Goal: Task Accomplishment & Management: Manage account settings

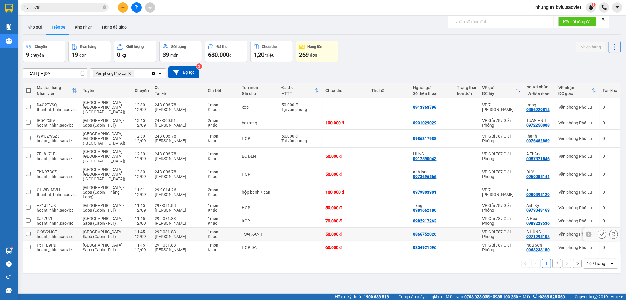
scroll to position [27, 0]
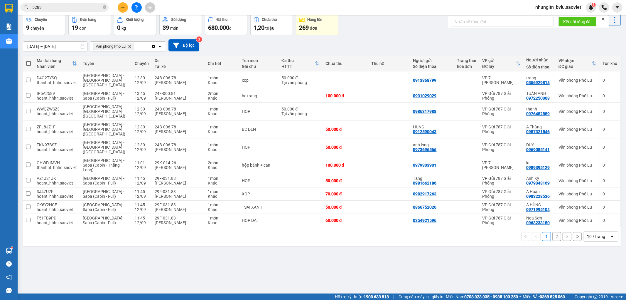
click at [555, 232] on button "2" at bounding box center [557, 236] width 9 height 9
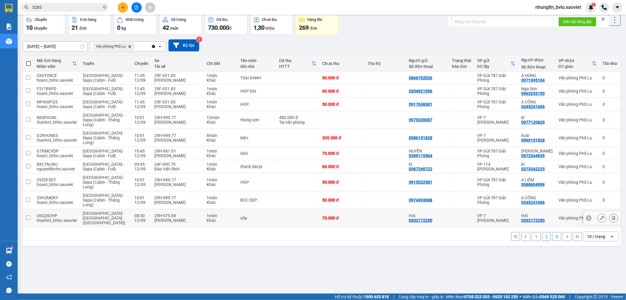
click at [378, 222] on td at bounding box center [385, 218] width 41 height 18
checkbox input "true"
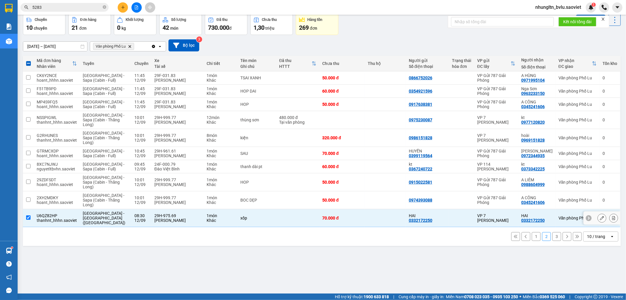
click at [612, 216] on icon at bounding box center [613, 218] width 3 height 4
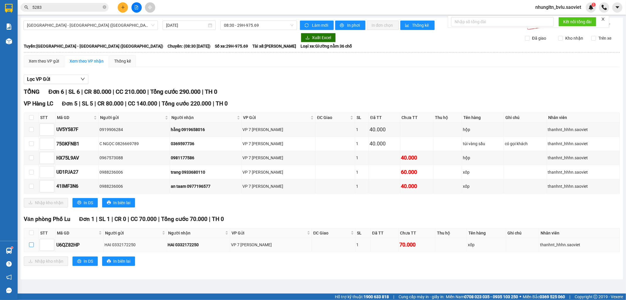
click at [31, 244] on input "checkbox" at bounding box center [31, 244] width 5 height 5
checkbox input "true"
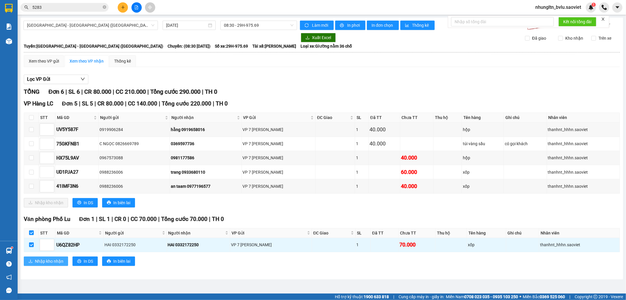
click at [42, 262] on span "Nhập kho nhận" at bounding box center [49, 261] width 28 height 6
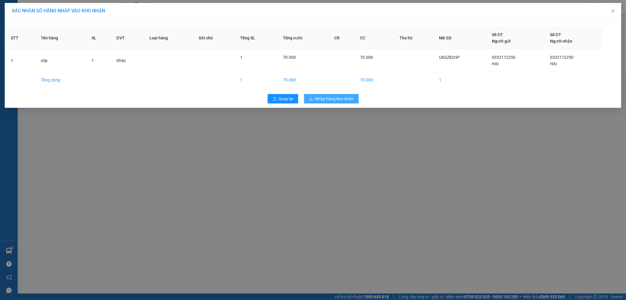
click at [324, 97] on span "Nhập hàng kho nhận" at bounding box center [334, 98] width 39 height 6
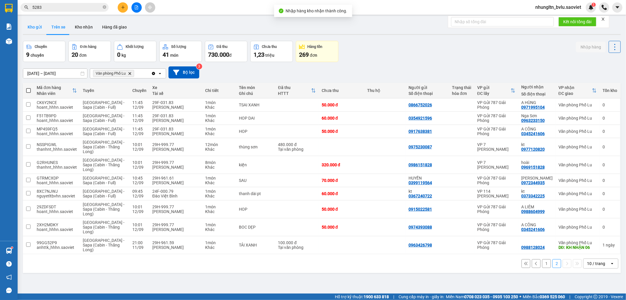
click at [30, 27] on button "Kho gửi" at bounding box center [35, 27] width 24 height 14
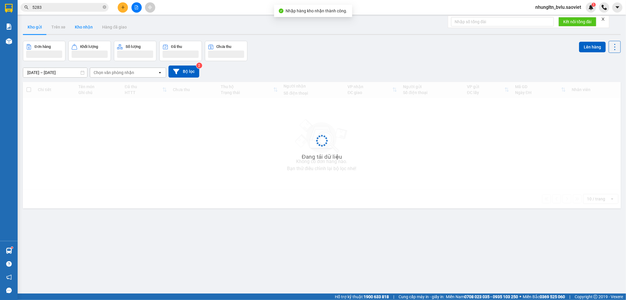
click at [84, 27] on button "Kho nhận" at bounding box center [83, 27] width 27 height 14
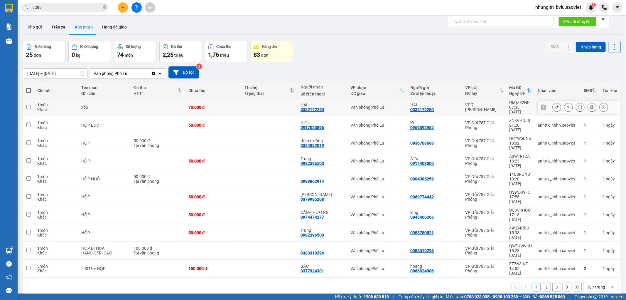
click at [257, 103] on td at bounding box center [270, 107] width 56 height 18
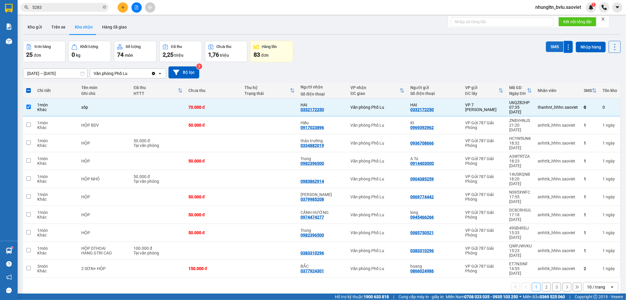
click at [551, 48] on button "SMS" at bounding box center [555, 46] width 18 height 11
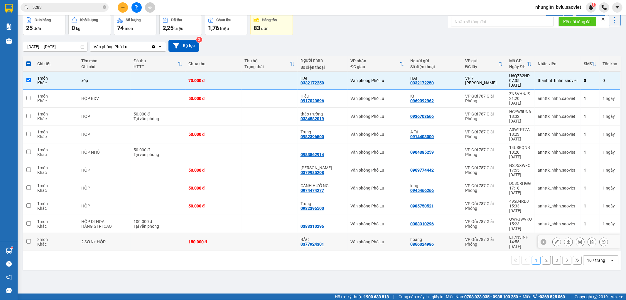
scroll to position [27, 0]
click at [543, 255] on button "2" at bounding box center [546, 259] width 9 height 9
checkbox input "false"
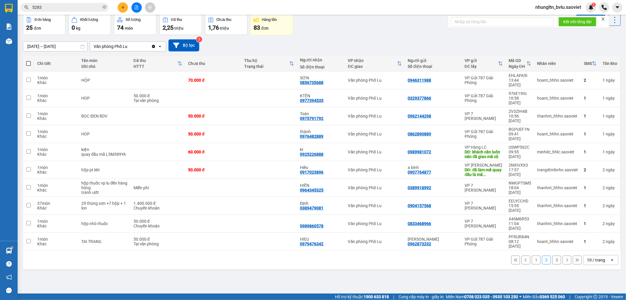
click at [553, 255] on button "3" at bounding box center [557, 259] width 9 height 9
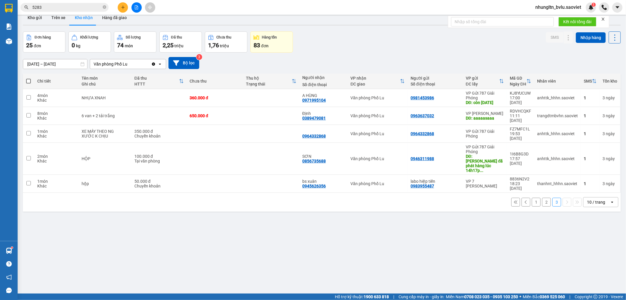
scroll to position [0, 0]
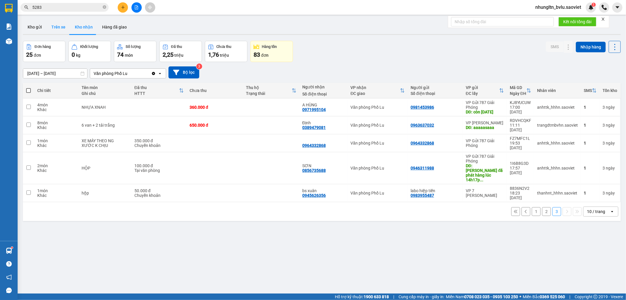
click at [56, 26] on button "Trên xe" at bounding box center [58, 27] width 23 height 14
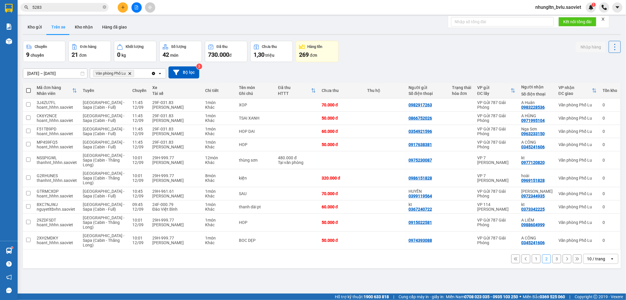
click at [553, 259] on button "3" at bounding box center [557, 258] width 9 height 9
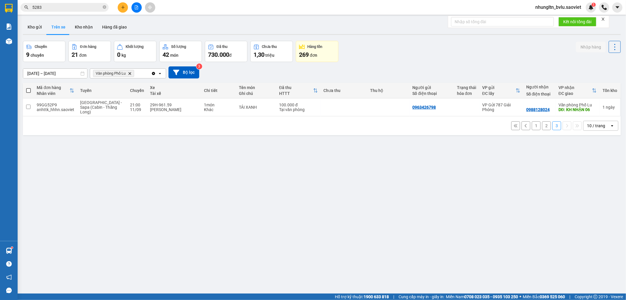
click at [544, 127] on button "2" at bounding box center [546, 125] width 9 height 9
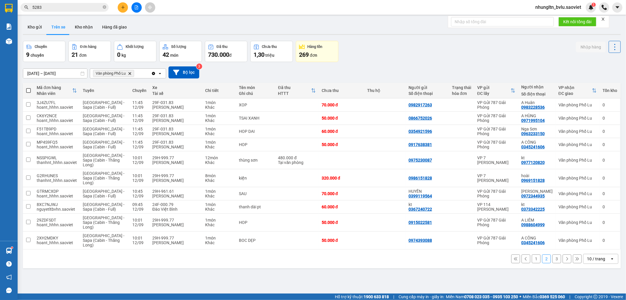
click at [553, 260] on button "3" at bounding box center [557, 258] width 9 height 9
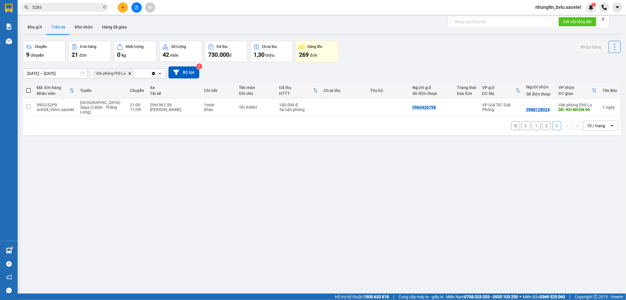
click at [542, 127] on button "2" at bounding box center [546, 125] width 9 height 9
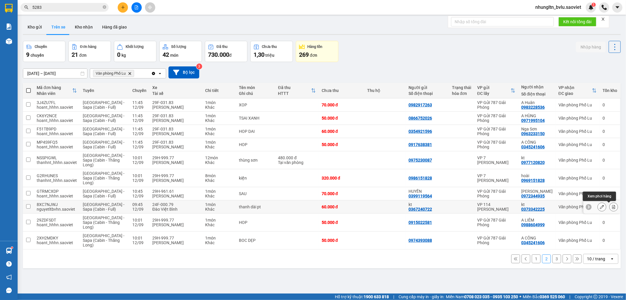
click at [612, 207] on icon at bounding box center [614, 207] width 4 height 4
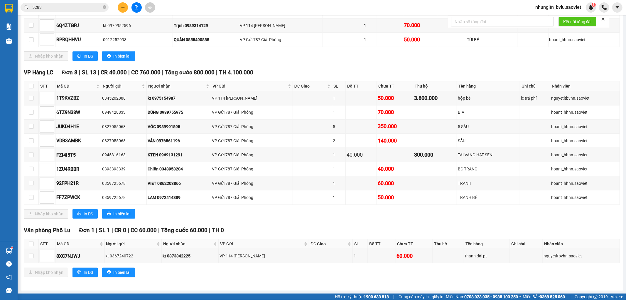
scroll to position [197, 0]
click at [32, 257] on input "checkbox" at bounding box center [31, 255] width 5 height 5
checkbox input "true"
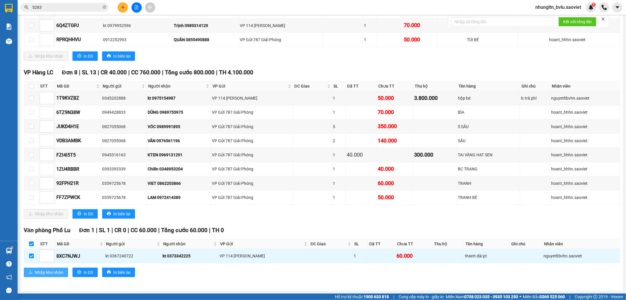
click at [43, 272] on span "Nhập kho nhận" at bounding box center [49, 272] width 28 height 6
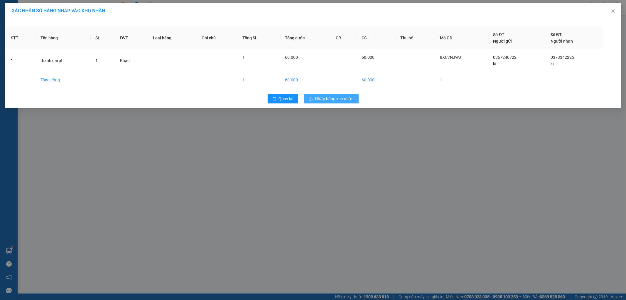
click at [349, 99] on span "Nhập hàng kho nhận" at bounding box center [334, 98] width 39 height 6
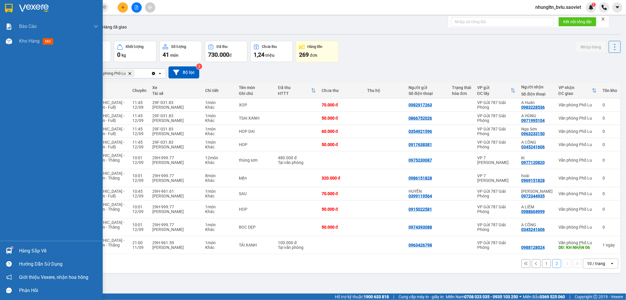
click at [0, 96] on div "Báo cáo 1B. Chi tiết đơn hàng 5. Doanh thu thực tế theo từng nhân viên Kho hàng…" at bounding box center [51, 130] width 103 height 222
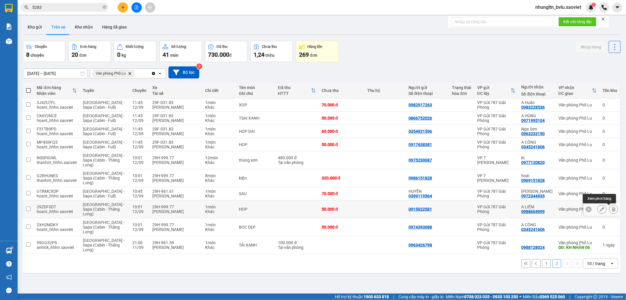
click at [612, 209] on icon at bounding box center [613, 209] width 3 height 4
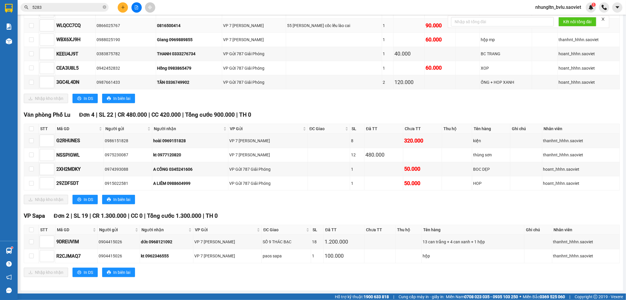
scroll to position [254, 0]
click at [306, 153] on div "VP 7 [PERSON_NAME]" at bounding box center [268, 154] width 78 height 6
click at [34, 156] on td at bounding box center [31, 155] width 15 height 14
click at [31, 154] on input "checkbox" at bounding box center [31, 154] width 5 height 5
checkbox input "true"
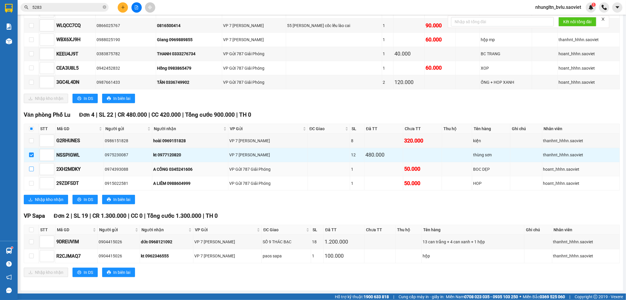
click at [30, 169] on input "checkbox" at bounding box center [31, 168] width 5 height 5
checkbox input "true"
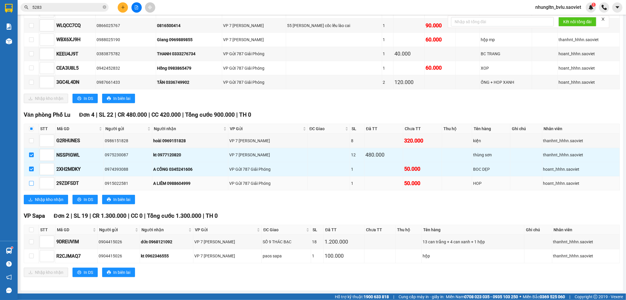
click at [31, 181] on label at bounding box center [31, 183] width 5 height 6
click at [31, 181] on input "checkbox" at bounding box center [31, 183] width 5 height 5
checkbox input "true"
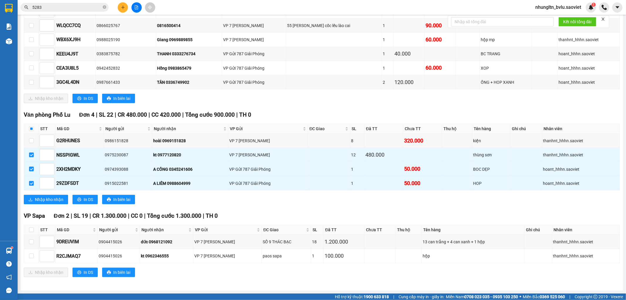
click at [60, 204] on div "Văn phòng [GEOGRAPHIC_DATA] 4 | SL 22 | CR 480.000 | CC 420.000 | Tổng cước 900…" at bounding box center [322, 159] width 596 height 98
click at [60, 201] on span "Nhập kho nhận" at bounding box center [49, 199] width 28 height 6
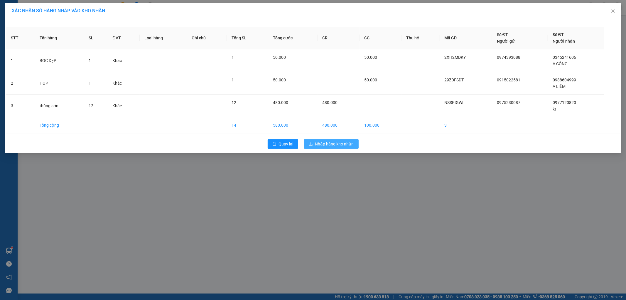
click at [332, 143] on span "Nhập hàng kho nhận" at bounding box center [334, 144] width 39 height 6
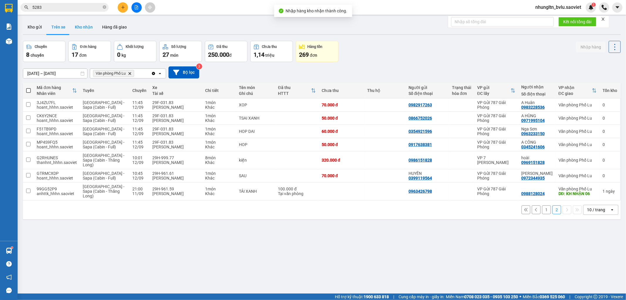
click at [88, 26] on button "Kho nhận" at bounding box center [83, 27] width 27 height 14
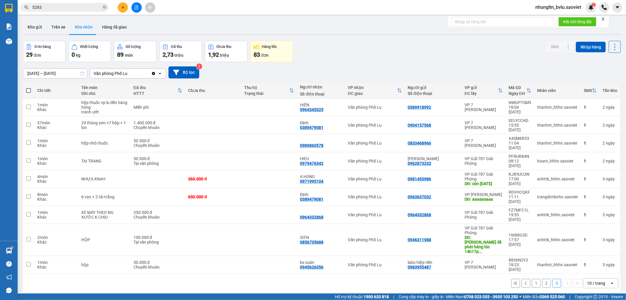
click at [533, 279] on button "1" at bounding box center [536, 283] width 9 height 9
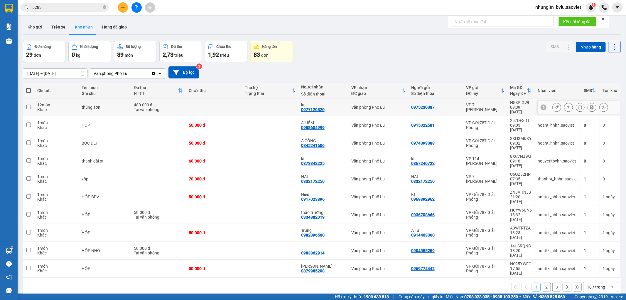
click at [233, 105] on td at bounding box center [214, 107] width 56 height 18
checkbox input "true"
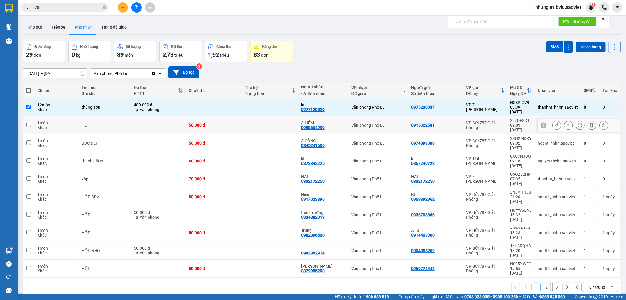
click at [232, 123] on div "50.000 đ" at bounding box center [214, 125] width 50 height 5
checkbox input "true"
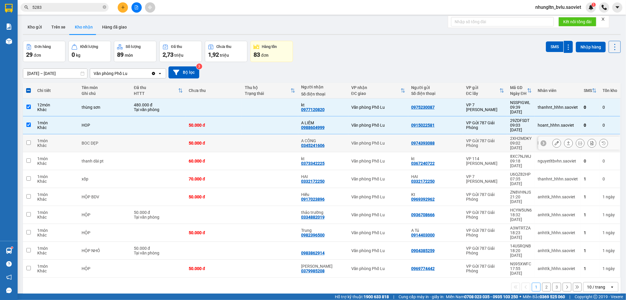
click at [231, 141] on div "50.000 đ" at bounding box center [214, 143] width 50 height 5
checkbox input "true"
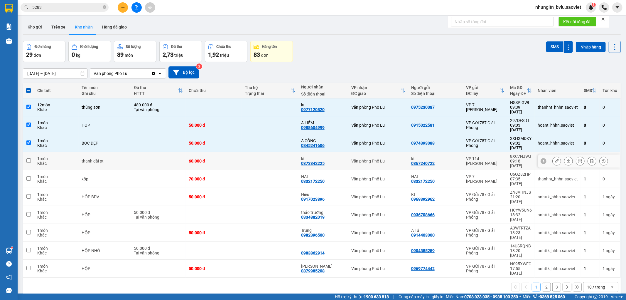
click at [231, 159] on div "60.000 đ" at bounding box center [214, 161] width 50 height 5
checkbox input "true"
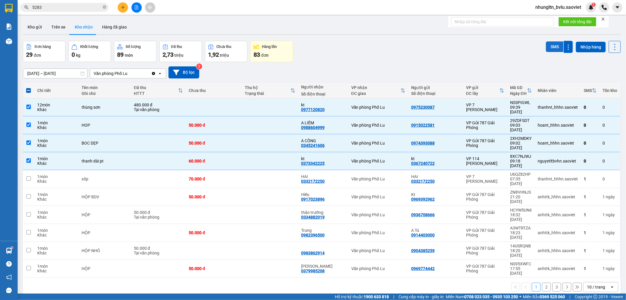
click at [550, 48] on button "SMS" at bounding box center [555, 46] width 18 height 11
click at [553, 282] on button "3" at bounding box center [557, 286] width 9 height 9
checkbox input "false"
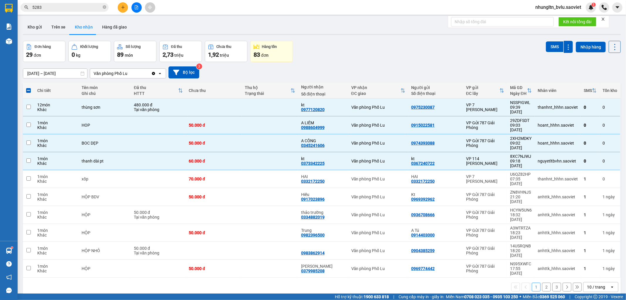
checkbox input "false"
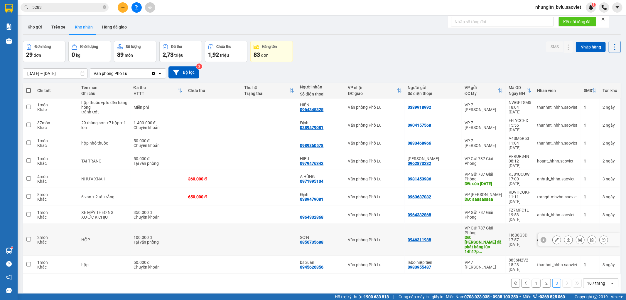
click at [246, 224] on td at bounding box center [269, 240] width 56 height 32
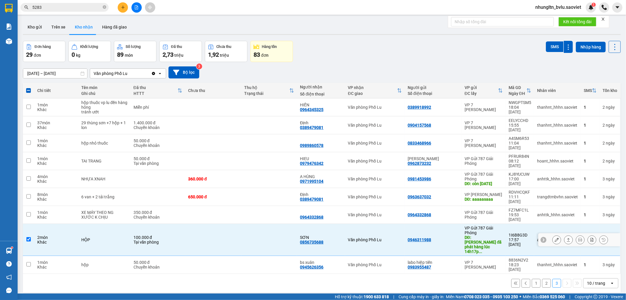
click at [59, 240] on div "Khác" at bounding box center [56, 242] width 38 height 5
checkbox input "false"
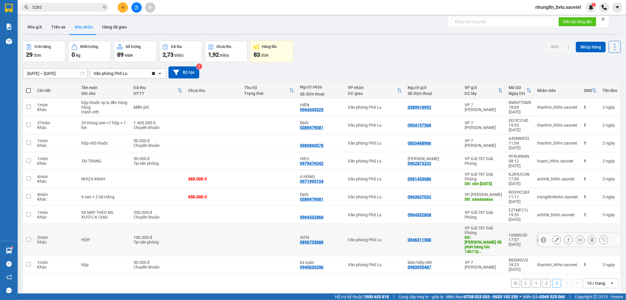
click at [554, 235] on button at bounding box center [557, 240] width 8 height 10
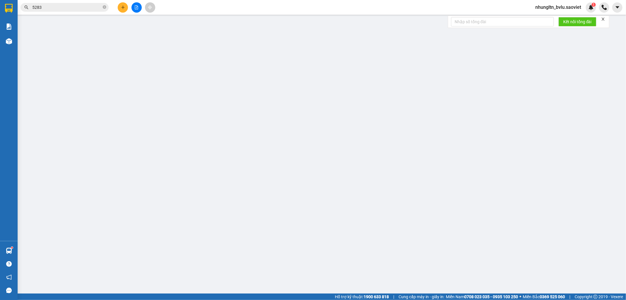
type input "0946311988"
type input "nhung đã phát hàng lúc 14h17p ngày 109/2025"
type input "0856735688"
type input "SƠN"
type input "100.000"
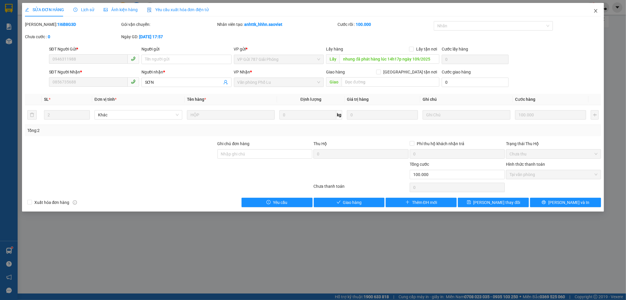
click at [596, 12] on icon "close" at bounding box center [596, 11] width 3 height 4
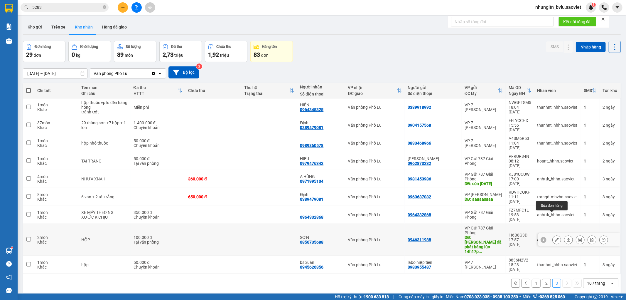
click at [555, 238] on icon at bounding box center [557, 240] width 4 height 4
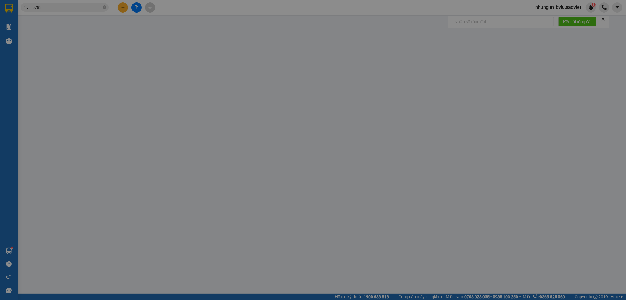
type input "0946311988"
type input "nhung đã phát hàng lúc 14h17p ngày 109/2025"
type input "0856735688"
type input "SƠN"
type input "100.000"
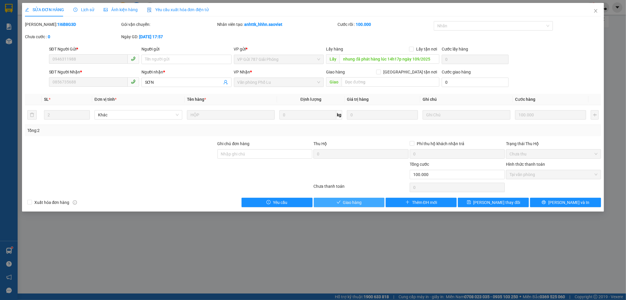
click at [352, 205] on span "Giao hàng" at bounding box center [352, 202] width 19 height 6
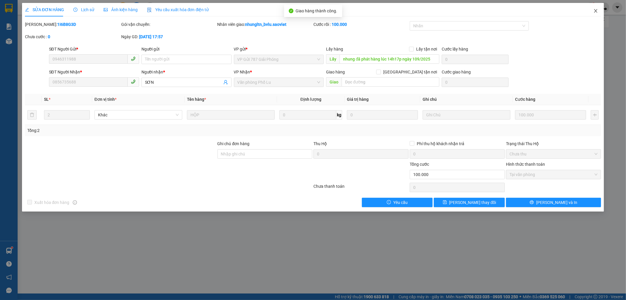
click at [597, 11] on icon "close" at bounding box center [596, 11] width 5 height 5
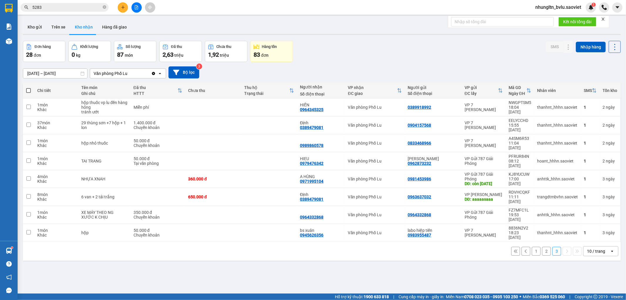
click at [532, 247] on button "1" at bounding box center [536, 251] width 9 height 9
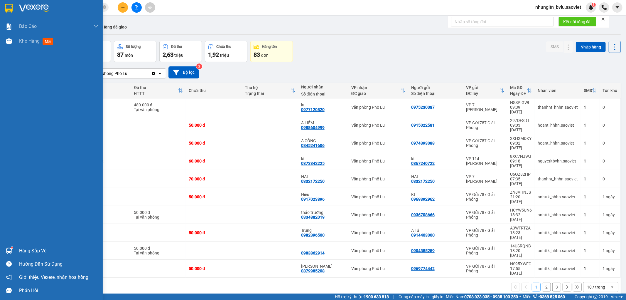
click at [0, 136] on div "Báo cáo 1B. Chi tiết đơn hàng 5. Doanh thu thực tế theo từng nhân viên Kho hàng…" at bounding box center [51, 130] width 103 height 222
click at [0, 109] on div "Báo cáo 1B. Chi tiết đơn hàng 5. Doanh thu thực tế theo từng nhân viên Kho hàng…" at bounding box center [51, 130] width 103 height 222
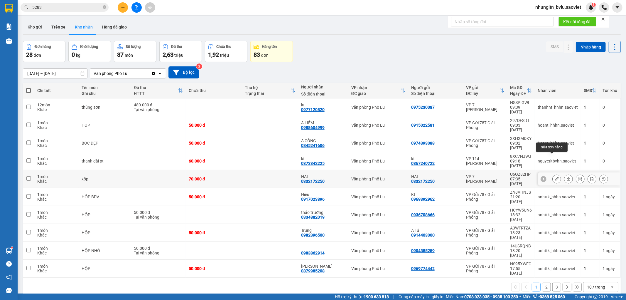
click at [555, 177] on icon at bounding box center [557, 179] width 4 height 4
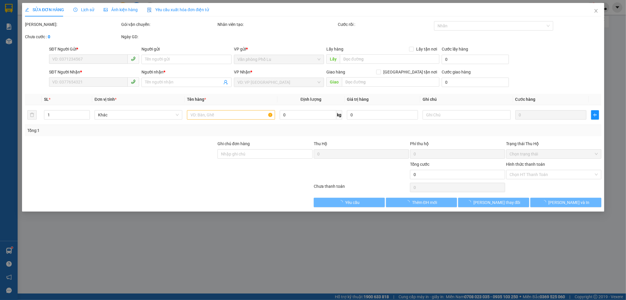
type input "0332172250"
type input "HAI"
type input "0332172250"
type input "HAI"
type input "70.000"
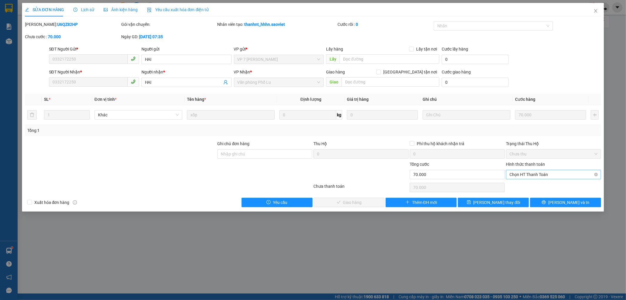
click at [539, 174] on span "Chọn HT Thanh Toán" at bounding box center [554, 174] width 88 height 9
click at [536, 185] on div "Tại văn phòng" at bounding box center [554, 186] width 88 height 6
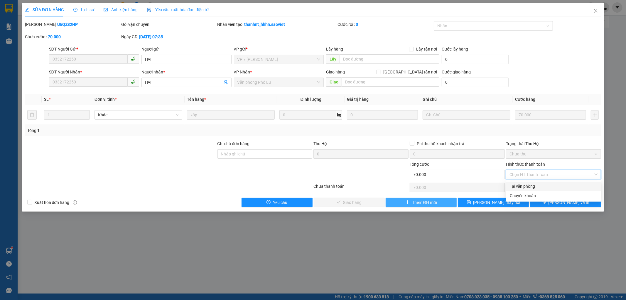
type input "0"
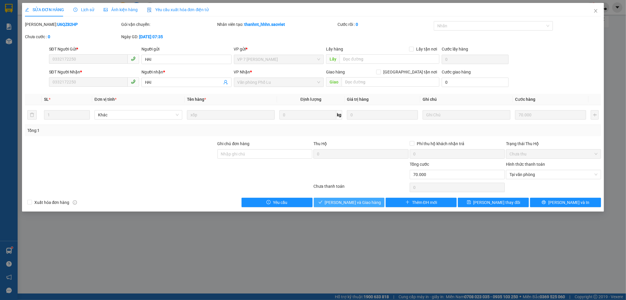
click at [362, 204] on span "[PERSON_NAME] và Giao hàng" at bounding box center [353, 202] width 56 height 6
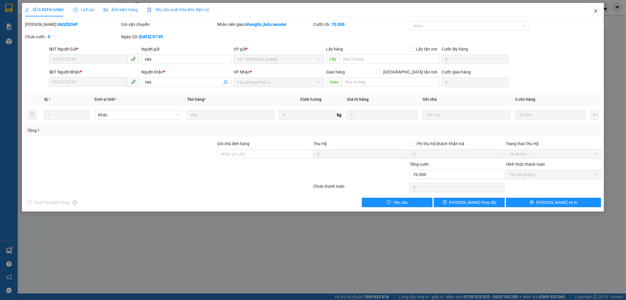
click at [597, 11] on icon "close" at bounding box center [596, 11] width 5 height 5
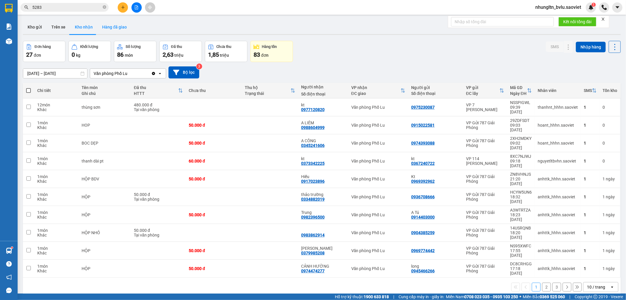
click at [116, 27] on button "Hàng đã giao" at bounding box center [114, 27] width 34 height 14
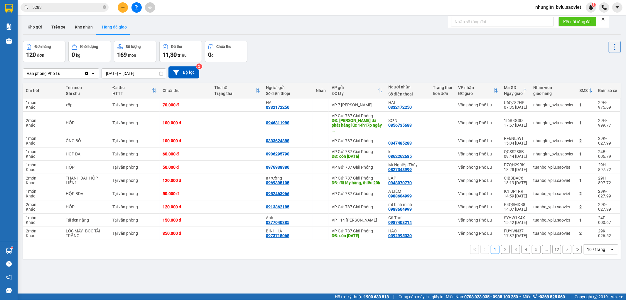
click at [502, 250] on button "2" at bounding box center [505, 249] width 9 height 9
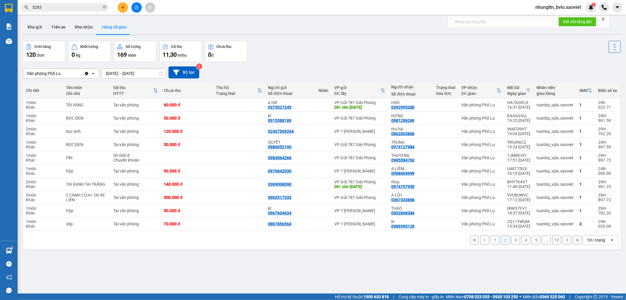
click at [491, 242] on button "1" at bounding box center [495, 239] width 9 height 9
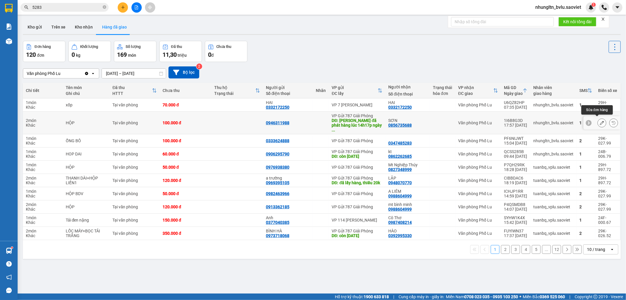
click at [600, 121] on icon at bounding box center [602, 123] width 4 height 4
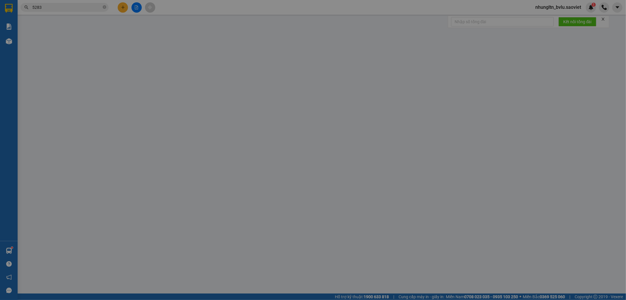
type input "0946311988"
type input "nhung đã phát hàng lúc 14h17p ngày 109/2025"
type input "0856735688"
type input "SƠN"
type input "100.000"
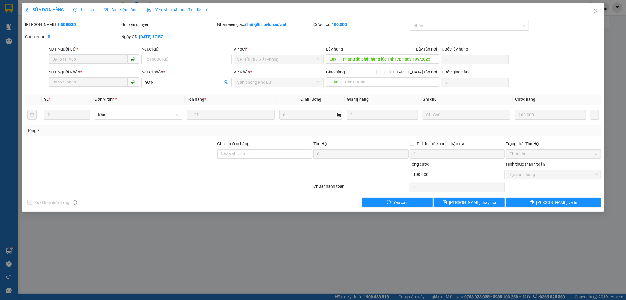
click at [554, 175] on span "Tại văn phòng" at bounding box center [554, 174] width 88 height 9
drag, startPoint x: 598, startPoint y: 10, endPoint x: 578, endPoint y: 142, distance: 133.6
click at [578, 142] on div "SỬA ĐƠN HÀNG Lịch sử Ảnh kiện hàng Yêu cầu xuất hóa đơn điện tử Total Paid Fee …" at bounding box center [313, 107] width 582 height 208
click at [595, 11] on icon "close" at bounding box center [596, 11] width 5 height 5
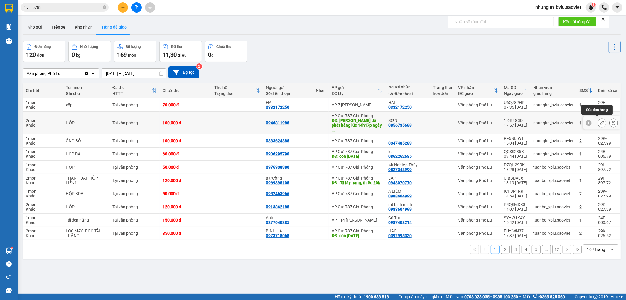
click at [600, 121] on icon at bounding box center [602, 123] width 4 height 4
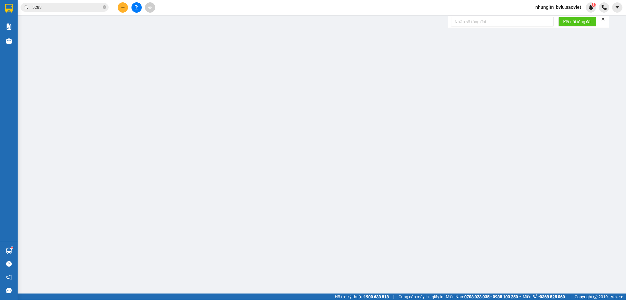
type input "0946311988"
type input "nhung đã phát hàng lúc 14h17p ngày 109/2025"
type input "0856735688"
type input "SƠN"
type input "100.000"
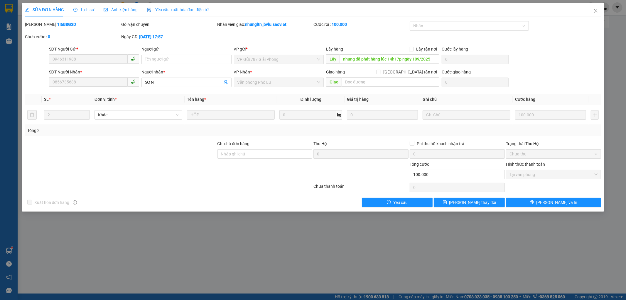
click at [551, 176] on span "Tại văn phòng" at bounding box center [554, 174] width 88 height 9
click at [401, 58] on input "nhung đã phát hàng lúc 14h17p ngày 109/2025" at bounding box center [390, 58] width 100 height 9
click at [465, 203] on span "[PERSON_NAME] thay đổi" at bounding box center [472, 202] width 47 height 6
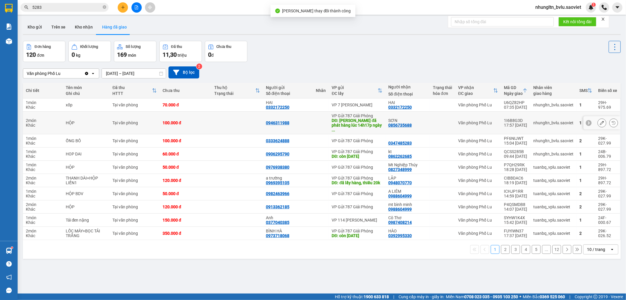
click at [206, 120] on div "100.000 đ" at bounding box center [186, 122] width 46 height 5
click at [600, 122] on icon at bounding box center [602, 123] width 4 height 4
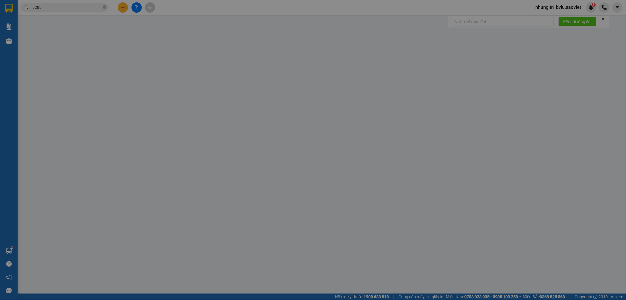
type input "0946311988"
type input "nhung đã phát hàng lúc 14h17p ngày 109/2025"
type input "0856735688"
type input "SƠN"
type input "100.000"
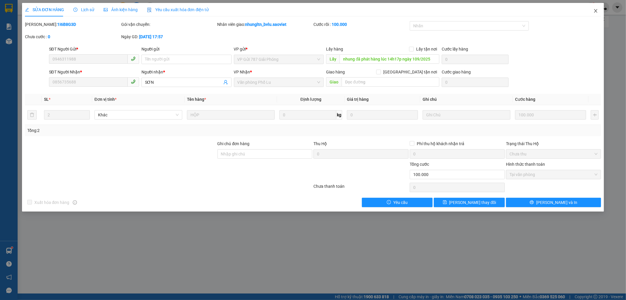
click at [598, 12] on span "Close" at bounding box center [596, 11] width 16 height 16
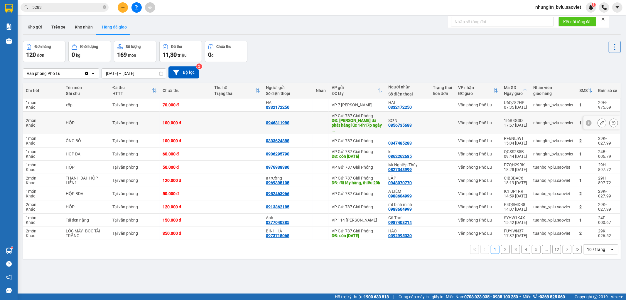
click at [417, 118] on div "SƠN" at bounding box center [407, 120] width 39 height 5
click at [437, 120] on div at bounding box center [442, 122] width 19 height 5
click at [550, 117] on td "nhungltn_bvlu.saoviet" at bounding box center [554, 123] width 46 height 23
click at [83, 28] on button "Kho nhận" at bounding box center [83, 27] width 27 height 14
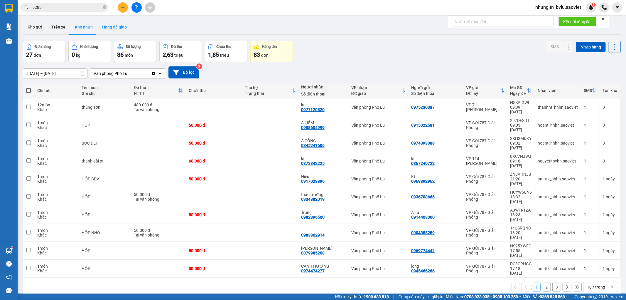
click at [110, 29] on button "Hàng đã giao" at bounding box center [114, 27] width 34 height 14
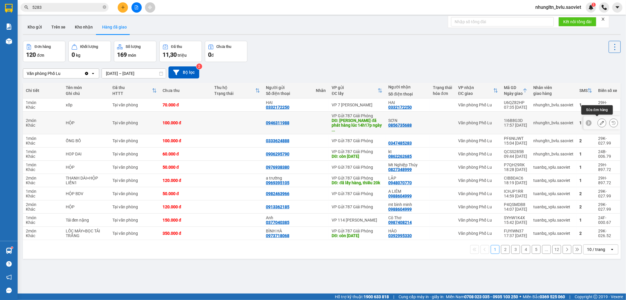
click at [600, 122] on icon at bounding box center [602, 123] width 4 height 4
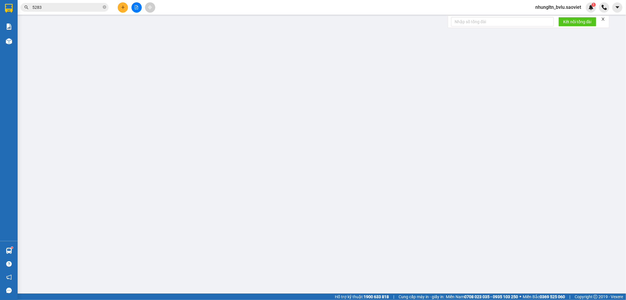
type input "0946311988"
type input "nhung đã phát hàng lúc 14h17p ngày 109/2025"
type input "0856735688"
type input "SƠN"
type input "100.000"
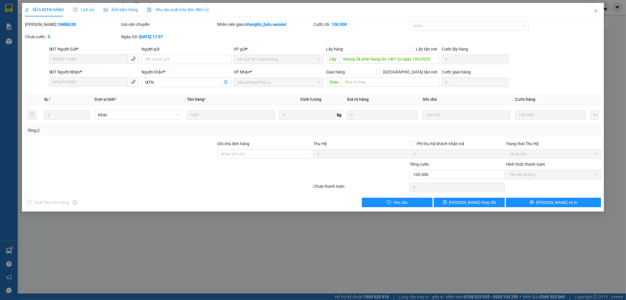
click at [83, 11] on span "Lịch sử" at bounding box center [83, 9] width 21 height 5
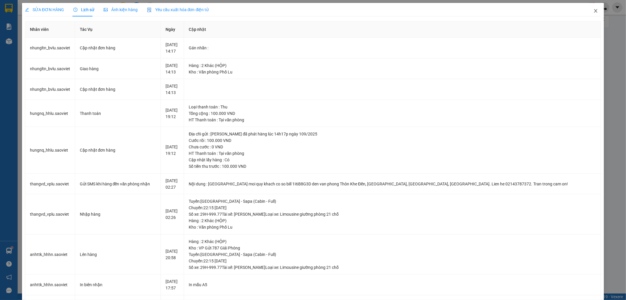
click at [594, 12] on icon "close" at bounding box center [596, 11] width 5 height 5
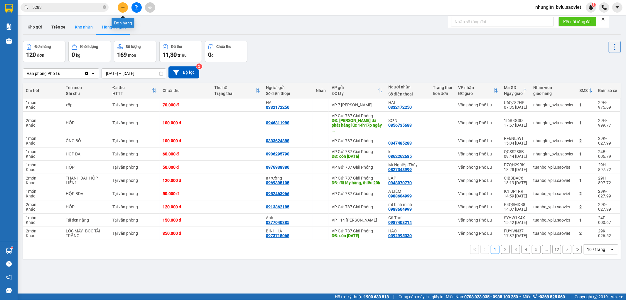
click at [77, 25] on button "Kho nhận" at bounding box center [83, 27] width 27 height 14
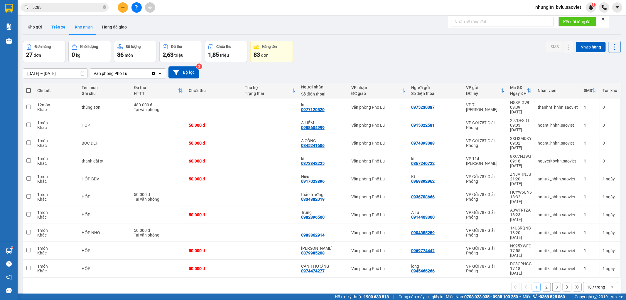
click at [63, 28] on button "Trên xe" at bounding box center [58, 27] width 23 height 14
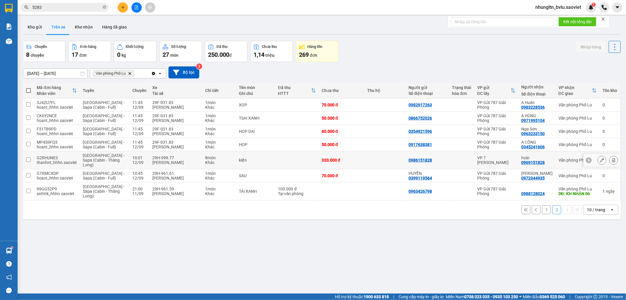
click at [612, 162] on icon at bounding box center [614, 160] width 4 height 4
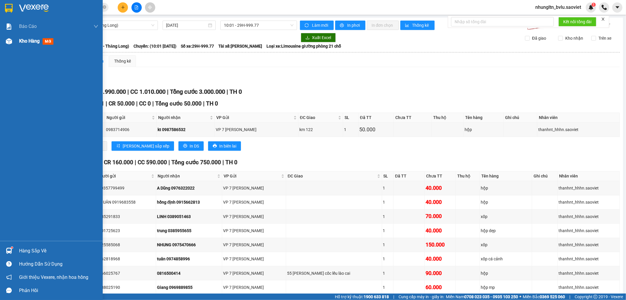
click at [35, 43] on span "Kho hàng" at bounding box center [29, 41] width 21 height 6
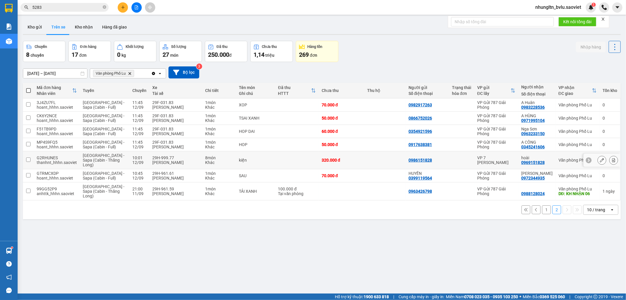
click at [598, 159] on button at bounding box center [602, 160] width 8 height 10
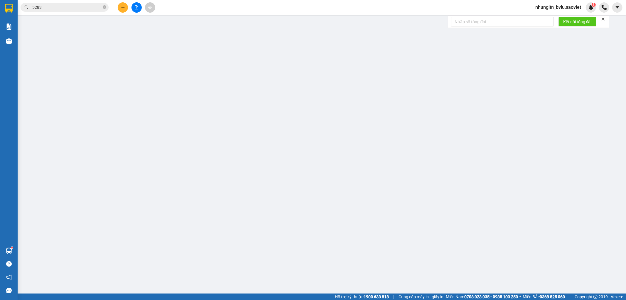
type input "0986151828"
type input "0969151828"
type input "hoài"
type input "320.000"
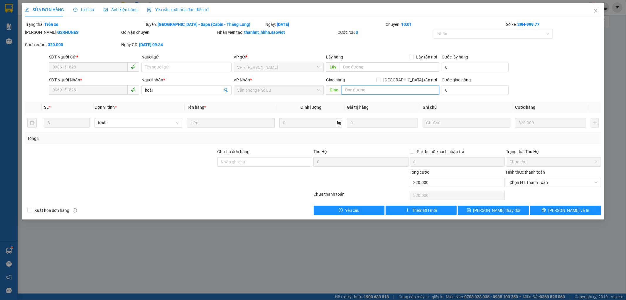
click at [367, 89] on input "text" at bounding box center [391, 89] width 98 height 9
type input "T"
click at [386, 85] on input "text" at bounding box center [391, 89] width 98 height 9
type input "Thiếu 01 kiện"
click at [494, 209] on span "[PERSON_NAME] thay đổi" at bounding box center [497, 210] width 47 height 6
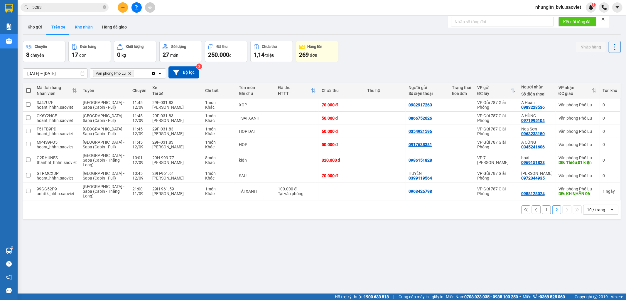
click at [87, 28] on button "Kho nhận" at bounding box center [83, 27] width 27 height 14
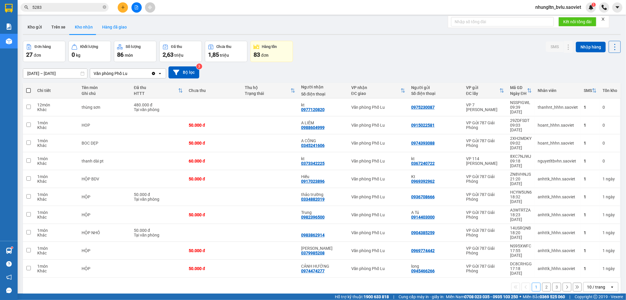
click at [109, 24] on button "Hàng đã giao" at bounding box center [114, 27] width 34 height 14
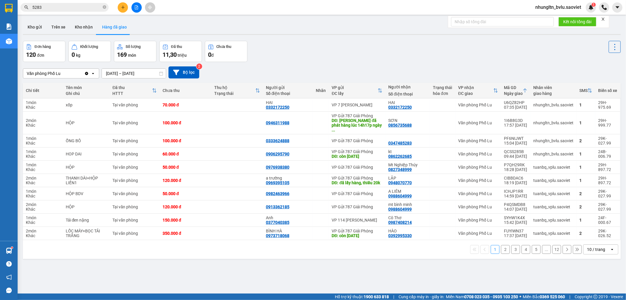
click at [79, 7] on input "5283" at bounding box center [66, 7] width 69 height 6
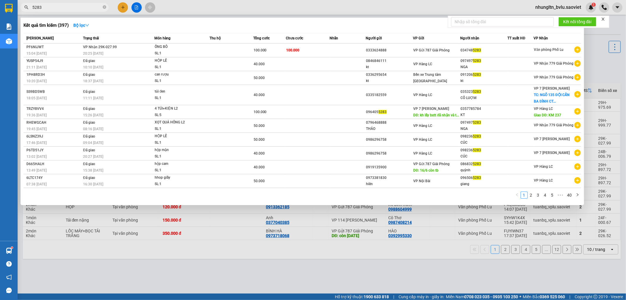
click at [79, 7] on input "5283" at bounding box center [66, 7] width 69 height 6
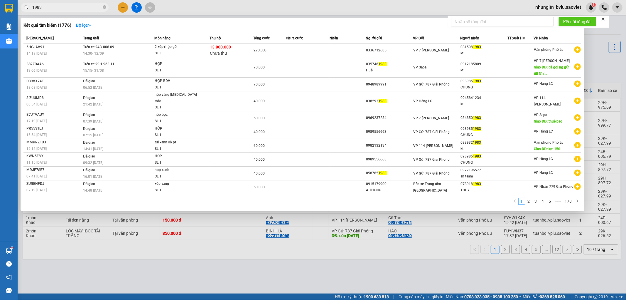
type input "1983"
